Goal: Information Seeking & Learning: Learn about a topic

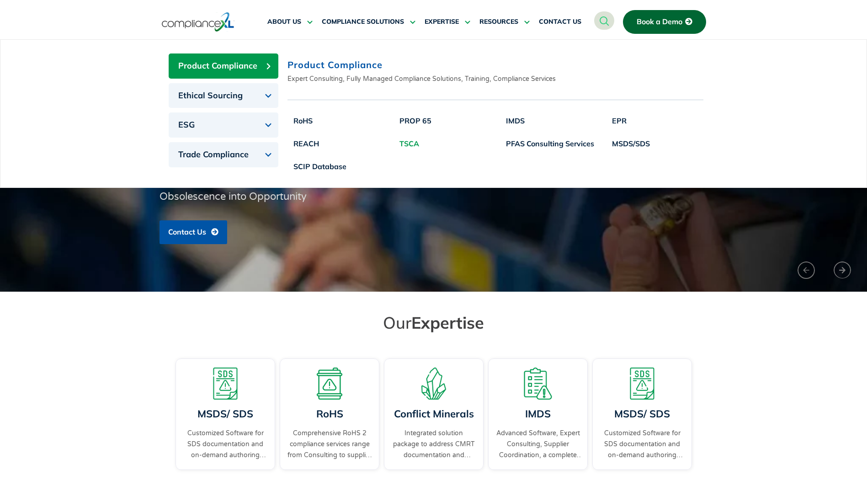
click at [415, 145] on link "TSCA" at bounding box center [415, 143] width 44 height 23
